Goal: Find specific page/section: Find specific page/section

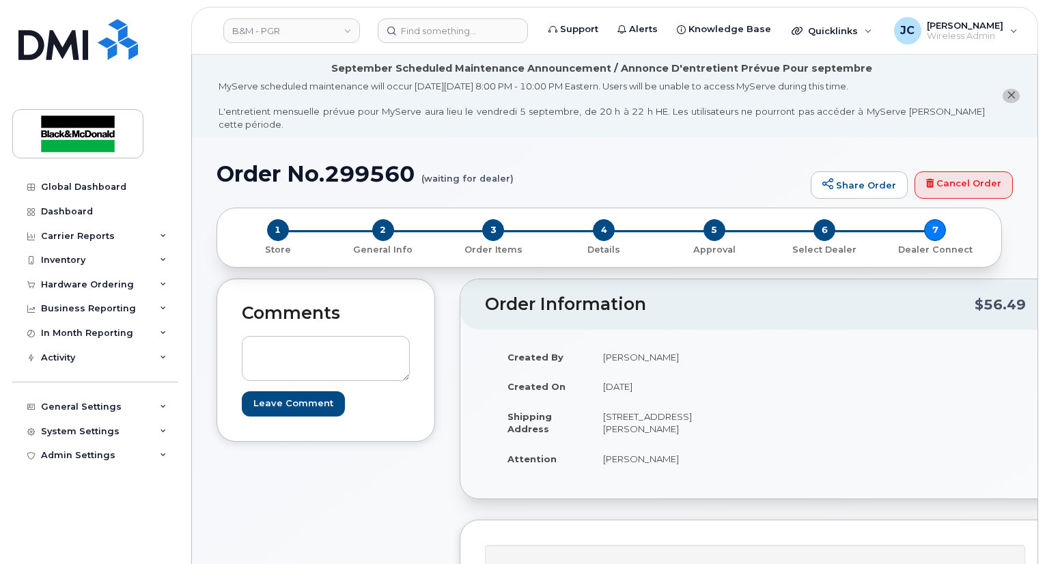
scroll to position [342, 0]
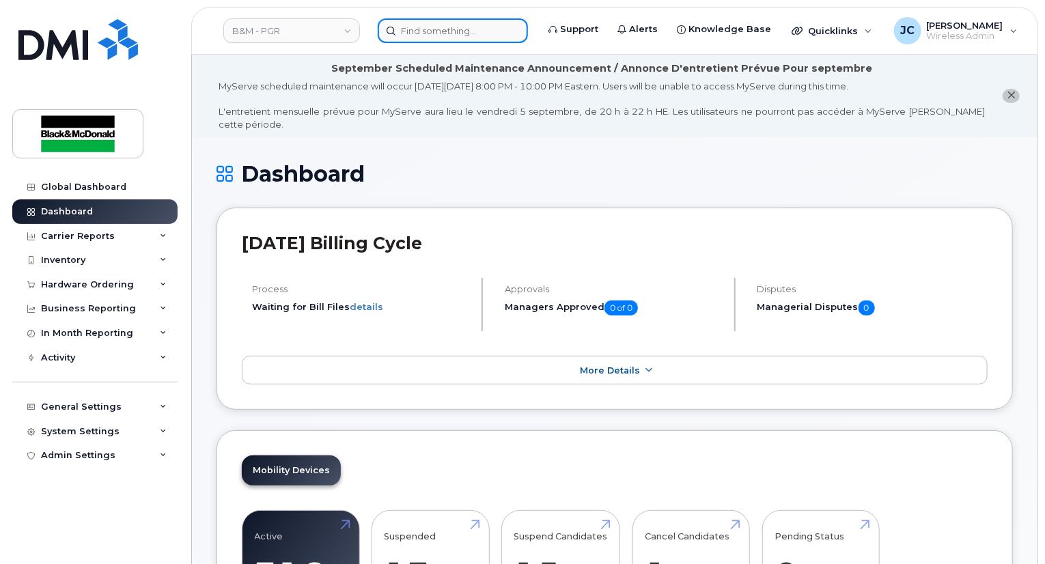
click at [439, 30] on input at bounding box center [453, 30] width 150 height 25
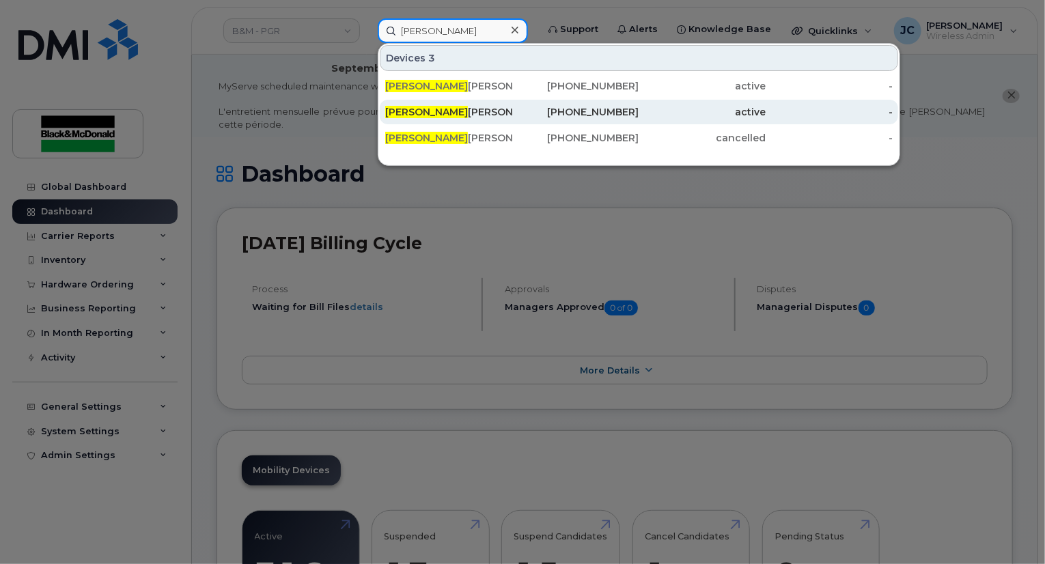
type input "Brad"
click at [512, 118] on div "Brad Robichaud" at bounding box center [575, 112] width 127 height 25
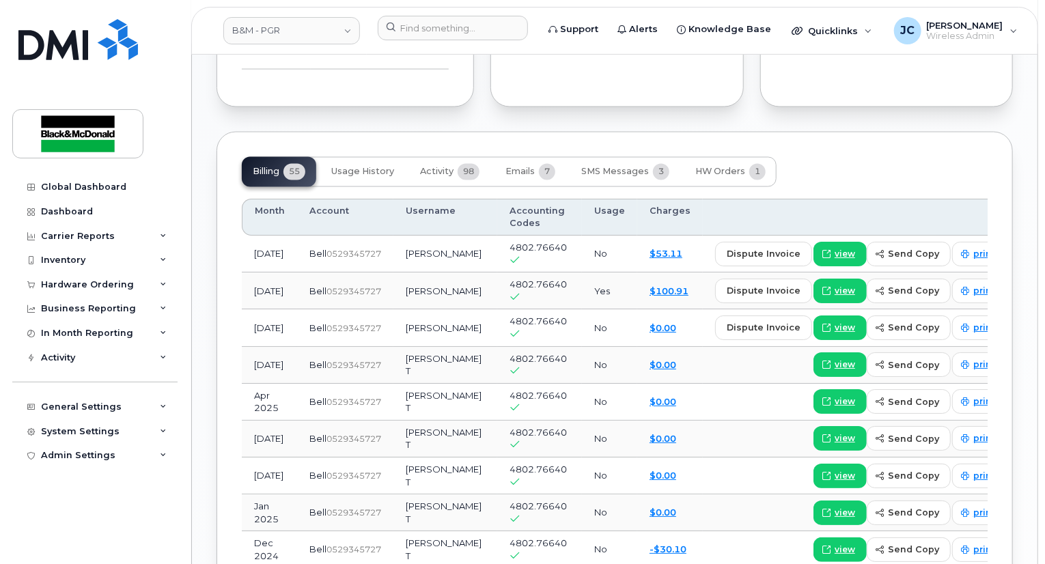
scroll to position [1161, 0]
